Goal: Transaction & Acquisition: Purchase product/service

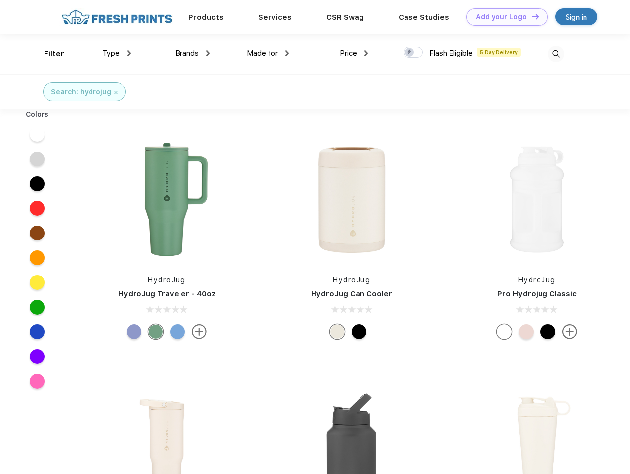
click at [503, 17] on link "Add your Logo Design Tool" at bounding box center [507, 16] width 82 height 17
click at [0, 0] on div "Design Tool" at bounding box center [0, 0] width 0 height 0
click at [530, 16] on link "Add your Logo Design Tool" at bounding box center [507, 16] width 82 height 17
click at [47, 54] on div "Filter" at bounding box center [54, 53] width 20 height 11
click at [117, 53] on span "Type" at bounding box center [110, 53] width 17 height 9
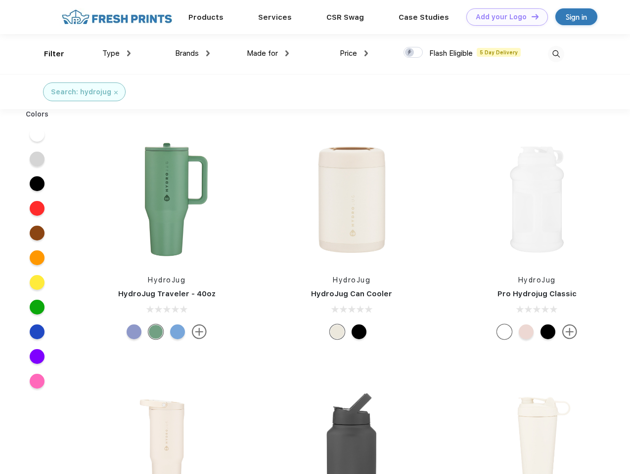
click at [192, 53] on span "Brands" at bounding box center [187, 53] width 24 height 9
click at [268, 53] on span "Made for" at bounding box center [262, 53] width 31 height 9
click at [354, 53] on span "Price" at bounding box center [347, 53] width 17 height 9
click at [413, 53] on div at bounding box center [412, 52] width 19 height 11
click at [410, 53] on input "checkbox" at bounding box center [406, 49] width 6 height 6
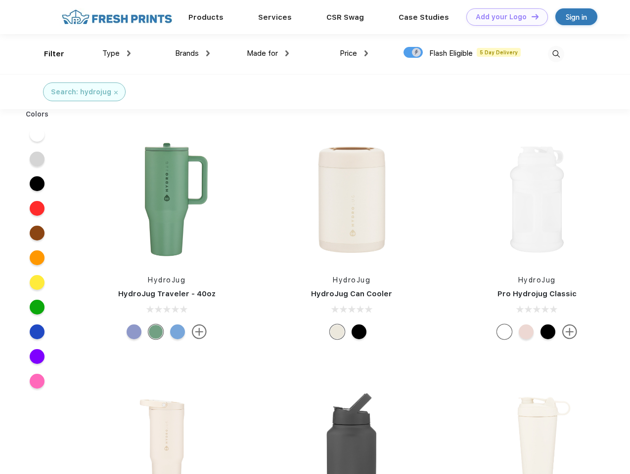
click at [555, 54] on img at bounding box center [555, 54] width 16 height 16
